Goal: Transaction & Acquisition: Purchase product/service

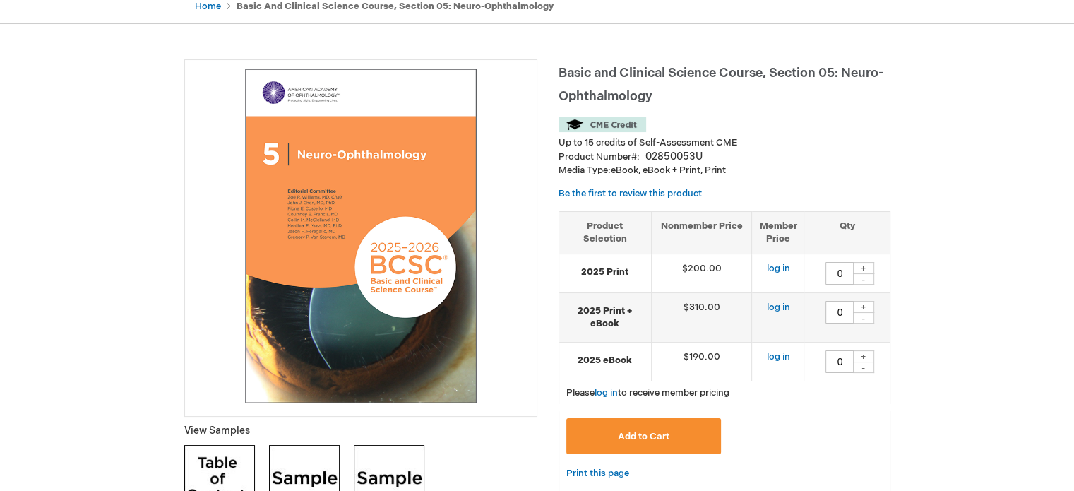
scroll to position [155, 0]
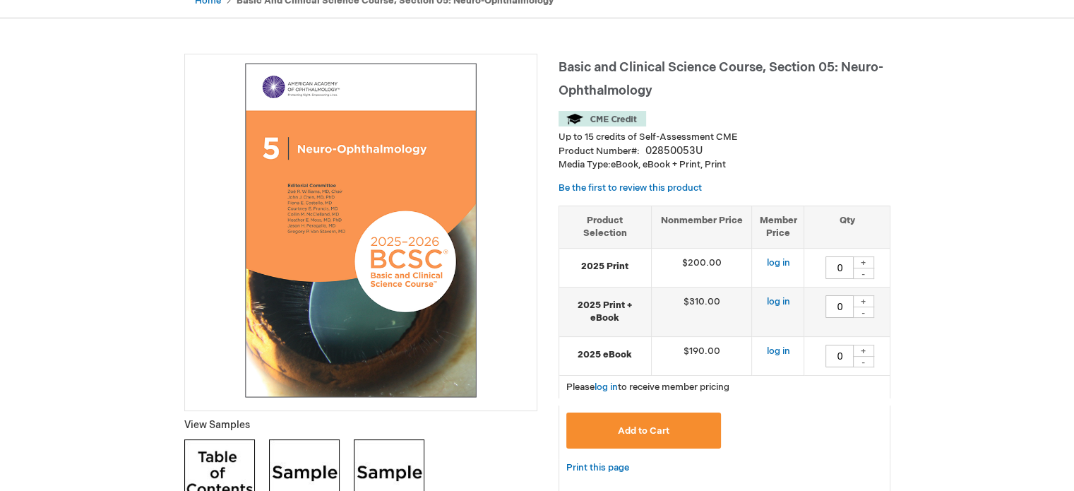
click at [314, 450] on img at bounding box center [304, 474] width 71 height 71
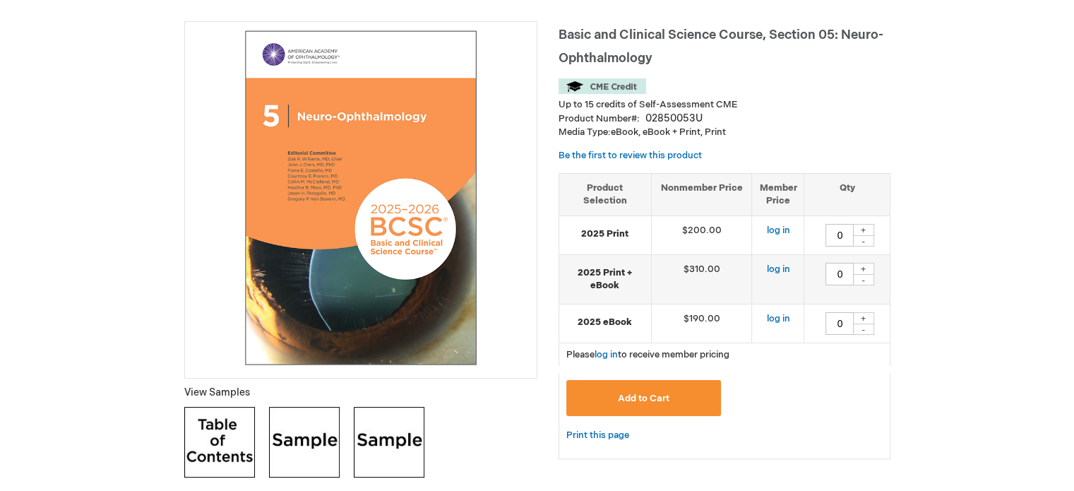
scroll to position [187, 0]
click at [224, 422] on img at bounding box center [219, 442] width 71 height 71
